Goal: Navigation & Orientation: Find specific page/section

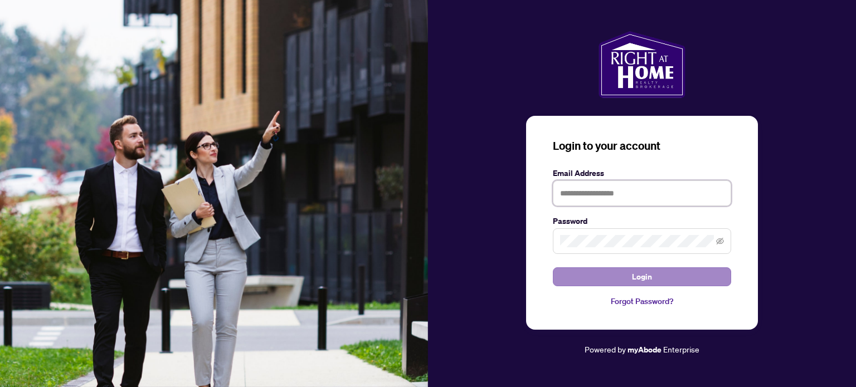
type input "**********"
click at [619, 278] on button "Login" at bounding box center [642, 276] width 178 height 19
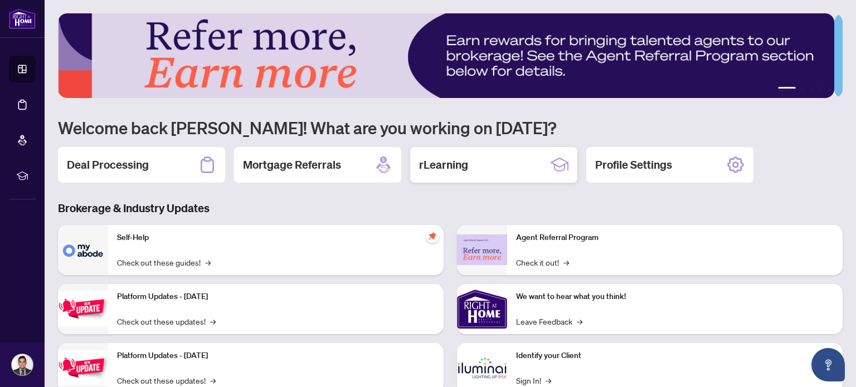
click at [434, 169] on h2 "rLearning" at bounding box center [443, 165] width 49 height 16
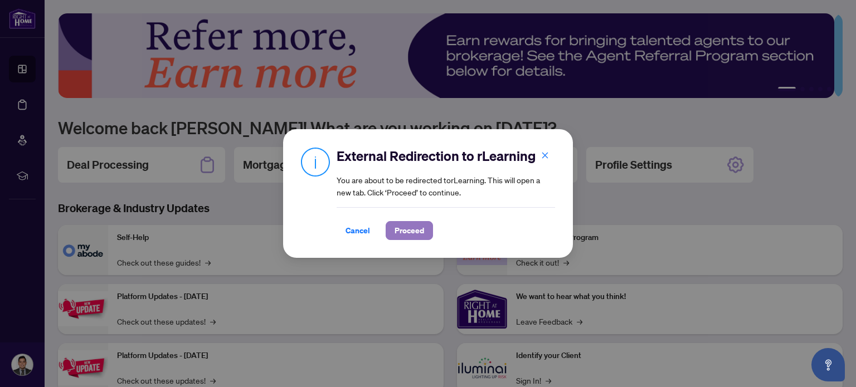
click at [406, 233] on span "Proceed" at bounding box center [409, 231] width 30 height 18
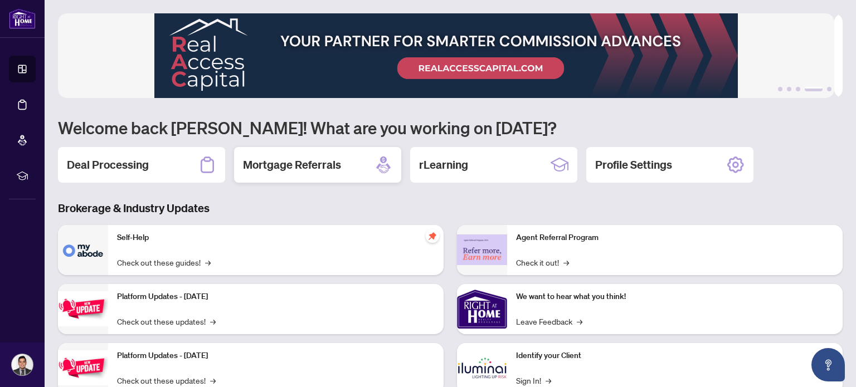
click at [345, 173] on div "Mortgage Referrals" at bounding box center [317, 165] width 167 height 36
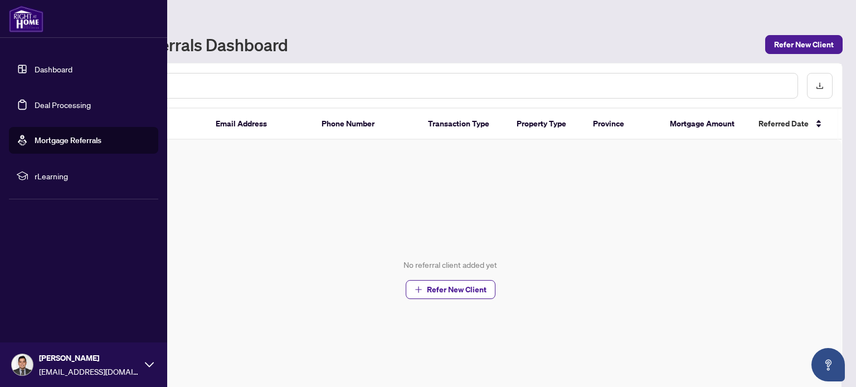
click at [35, 73] on link "Dashboard" at bounding box center [54, 69] width 38 height 10
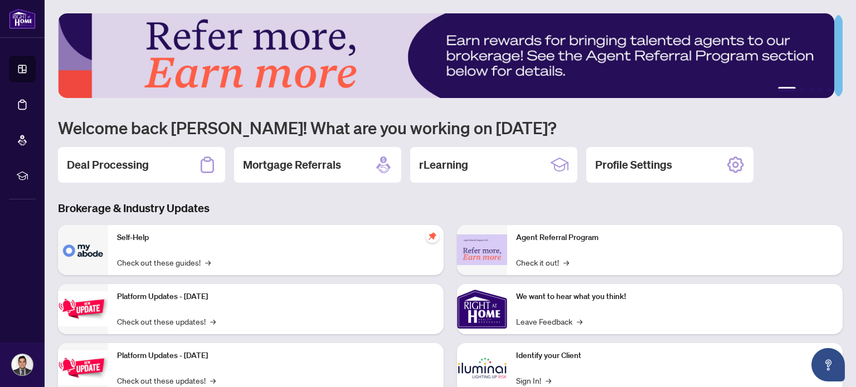
scroll to position [94, 0]
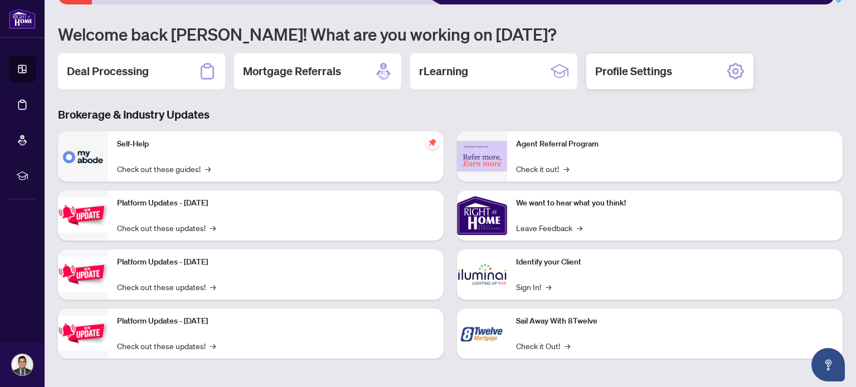
click at [659, 65] on h2 "Profile Settings" at bounding box center [633, 71] width 77 height 16
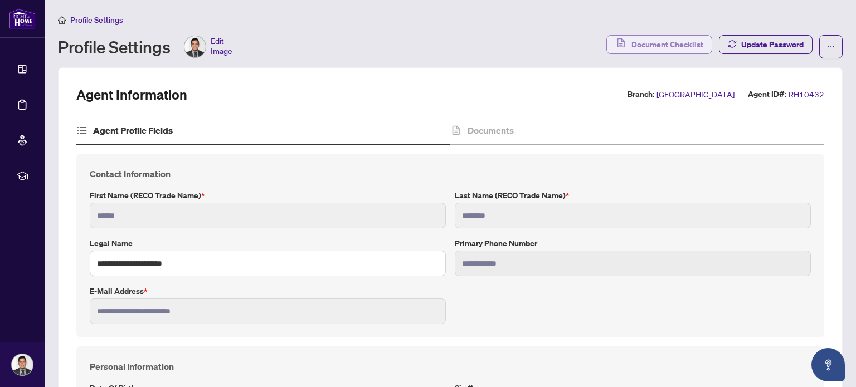
click at [631, 48] on span "Document Checklist" at bounding box center [667, 45] width 72 height 18
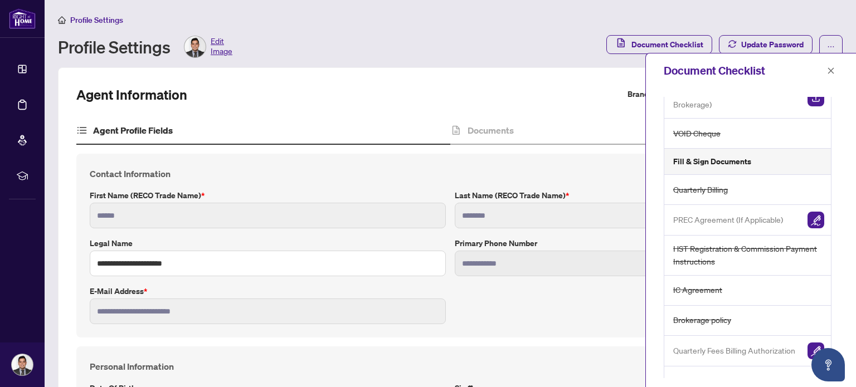
scroll to position [92, 0]
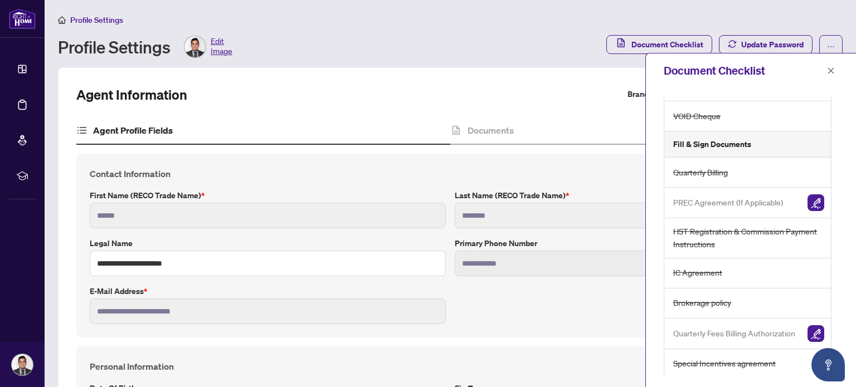
click at [488, 90] on div "Agent Information Branch: [GEOGRAPHIC_DATA] Agent ID#: RH10432" at bounding box center [449, 95] width 747 height 18
click at [0, 0] on link "Dashboard" at bounding box center [0, 0] width 0 height 0
